Goal: Task Accomplishment & Management: Use online tool/utility

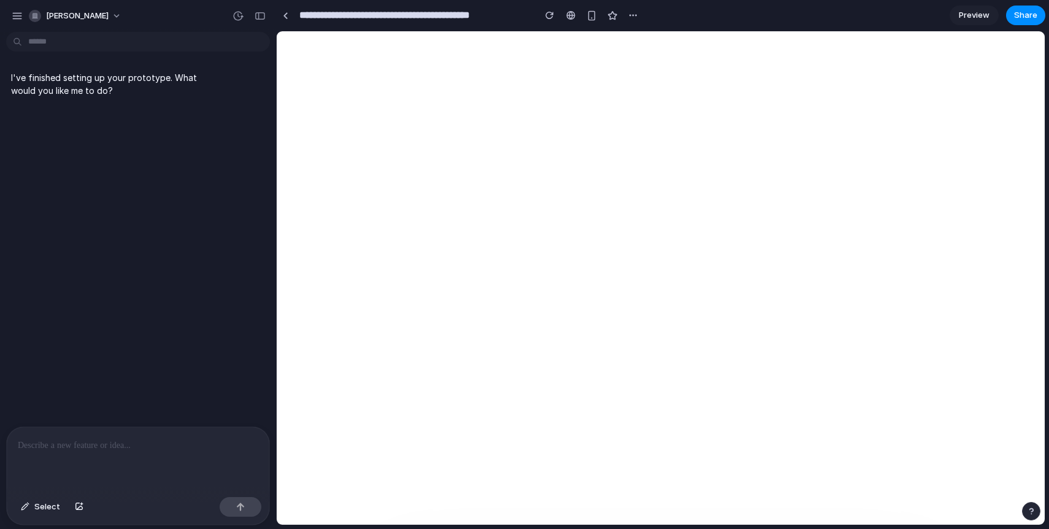
click at [665, 222] on h1 "Concept. Brand. Build. Launch. Exit." at bounding box center [803, 297] width 335 height 325
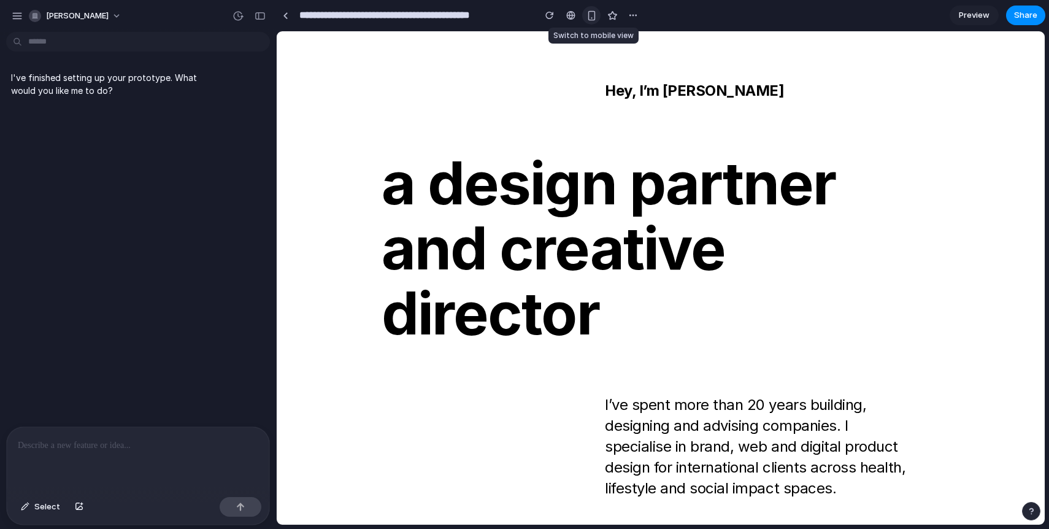
click at [586, 14] on button "button" at bounding box center [591, 15] width 18 height 18
